Goal: Use online tool/utility

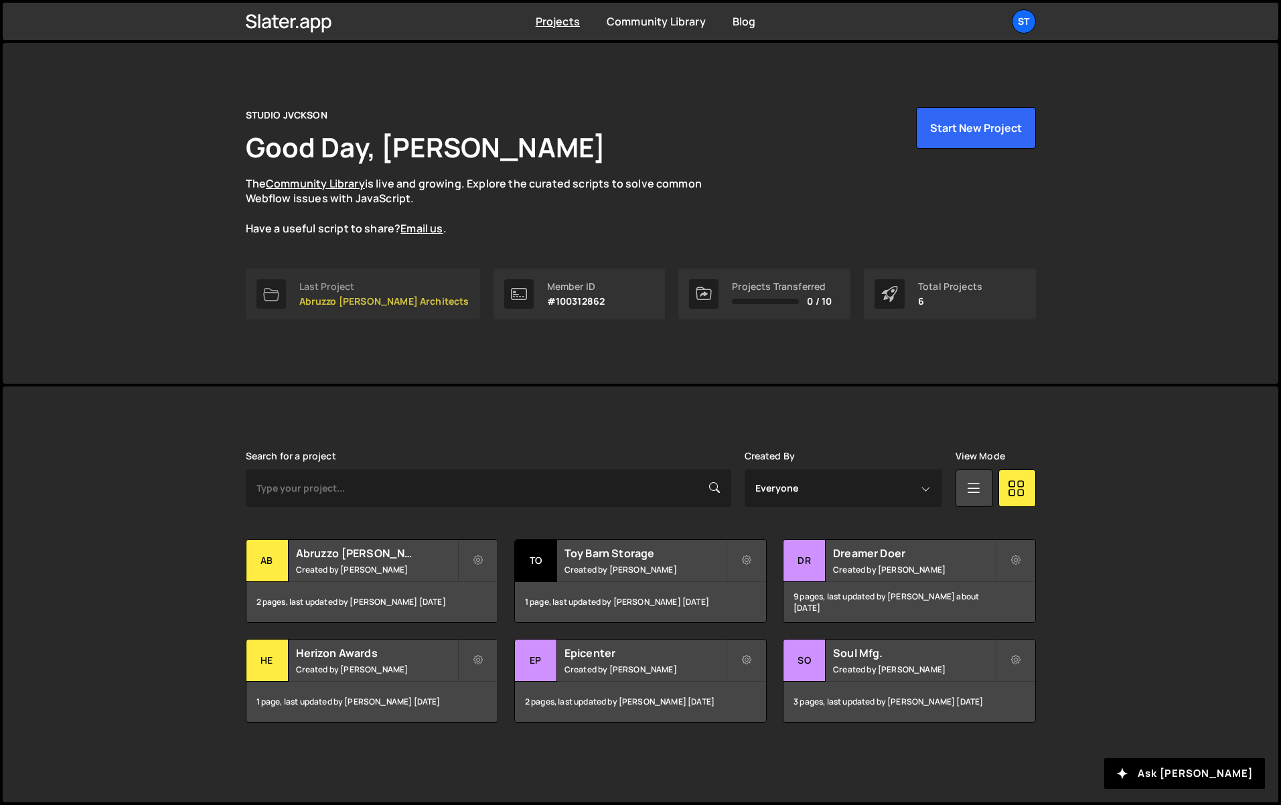
click at [316, 306] on p "Abruzzo [PERSON_NAME] Architects" at bounding box center [384, 301] width 170 height 11
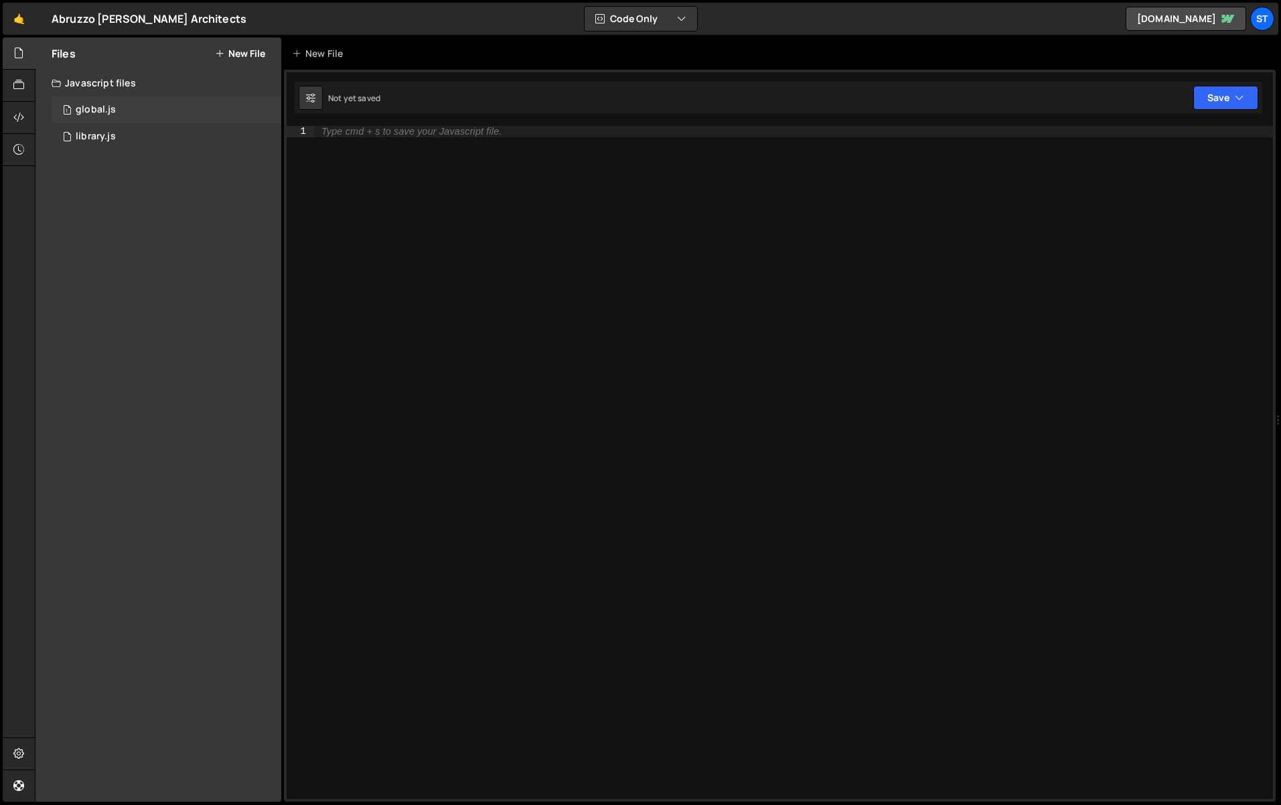
click at [141, 110] on div "1 global.js 0" at bounding box center [167, 109] width 230 height 27
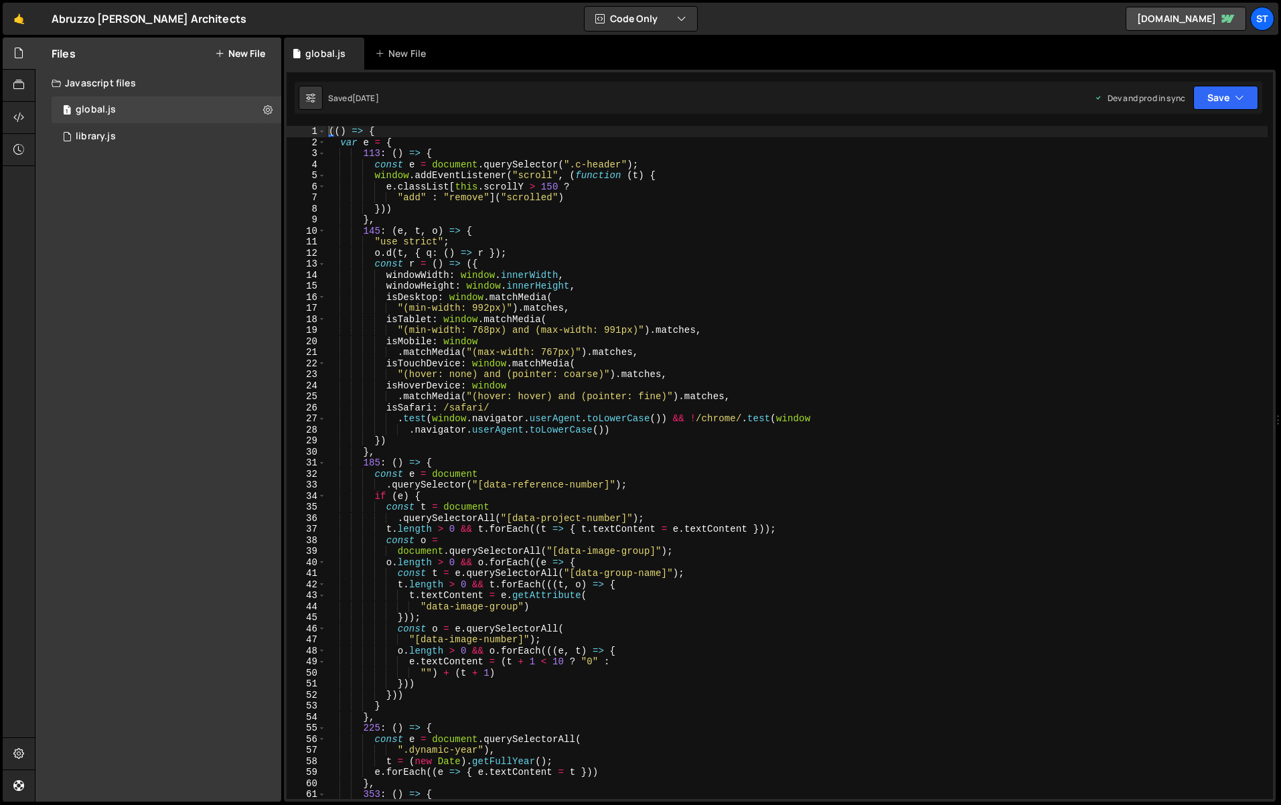
click at [733, 324] on div "(( ) => { var e = { 113 : ( ) => { const e = document . querySelector ( ".c-hea…" at bounding box center [797, 473] width 942 height 695
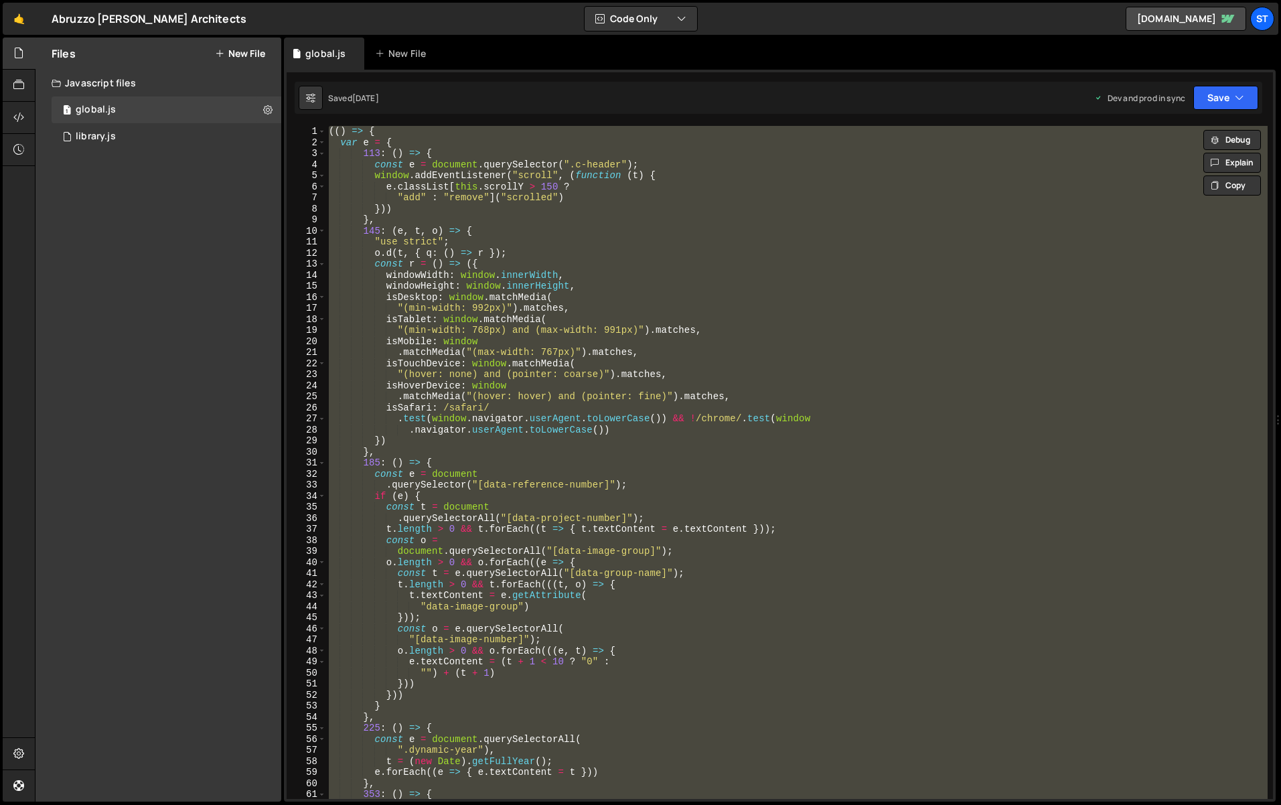
paste textarea
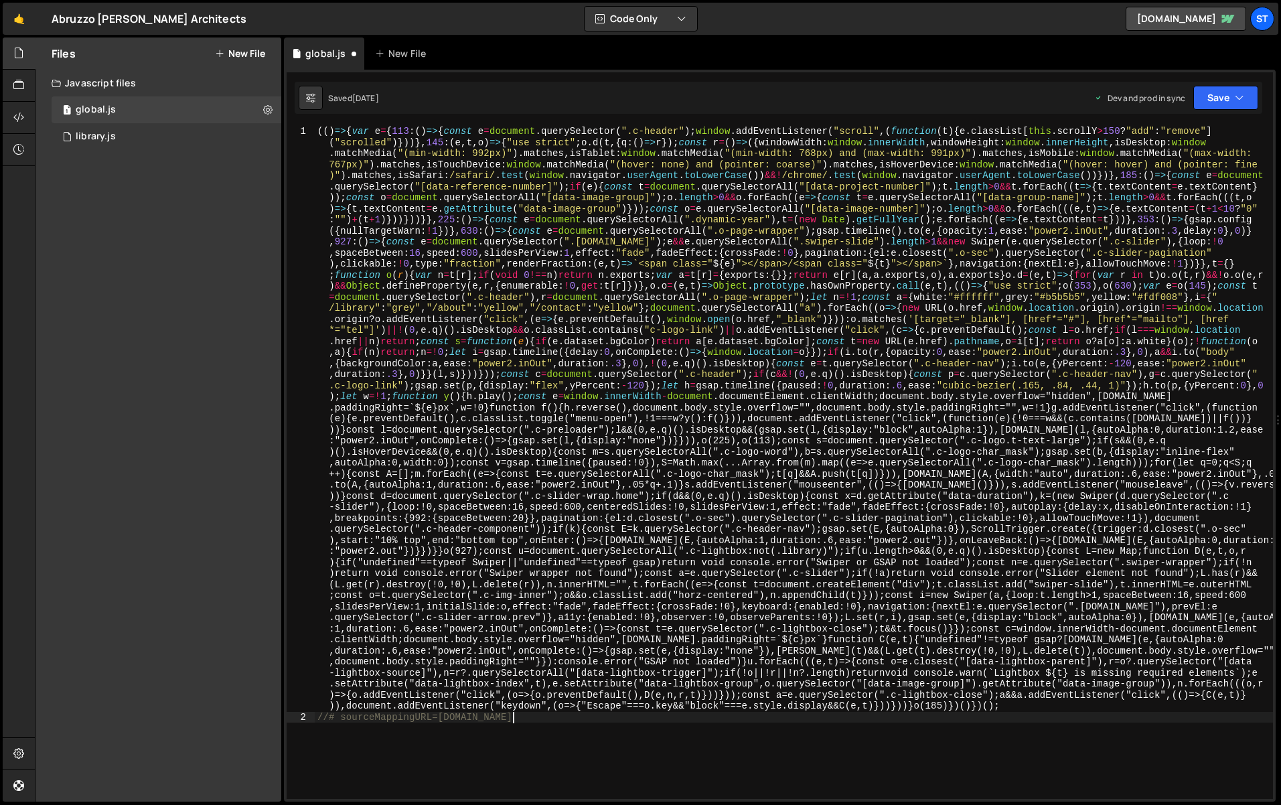
type textarea "var e = {"
